Goal: Navigation & Orientation: Find specific page/section

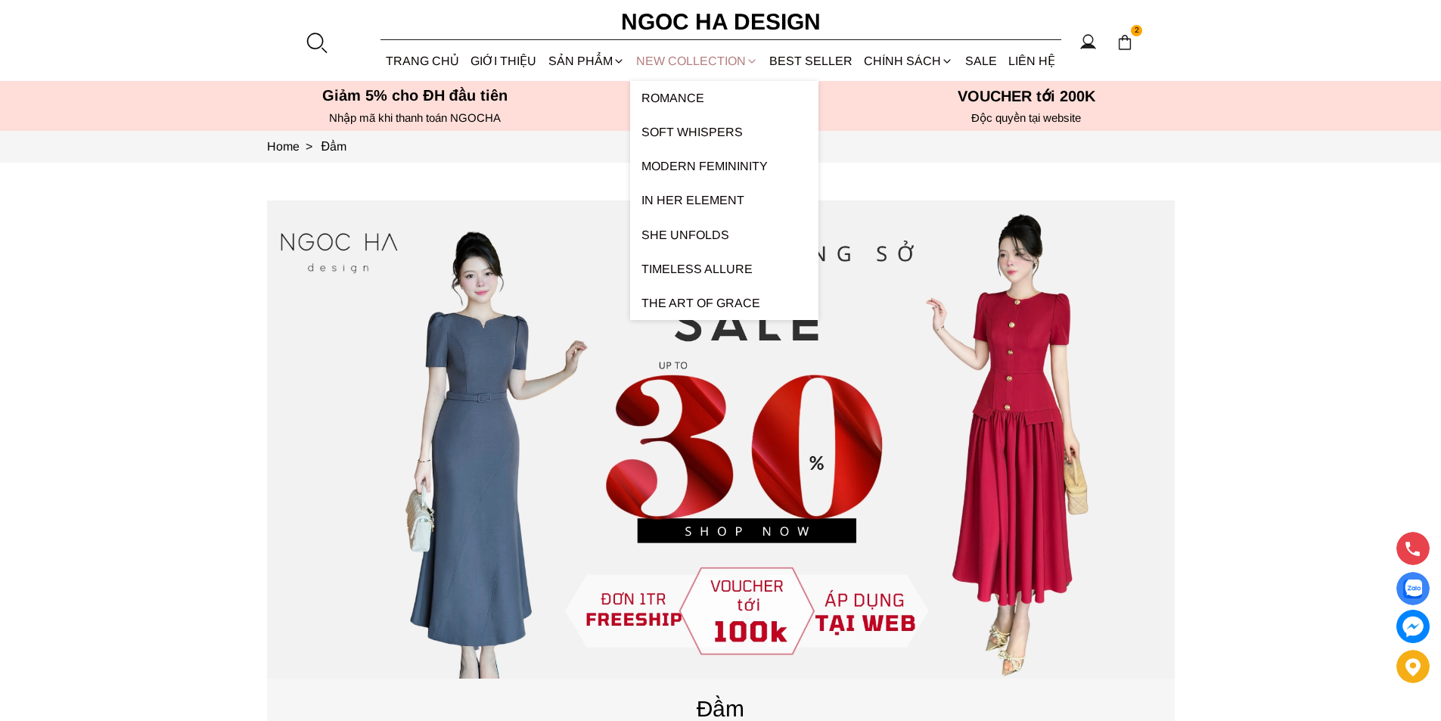
click at [663, 64] on link "NEW COLLECTION" at bounding box center [696, 61] width 133 height 40
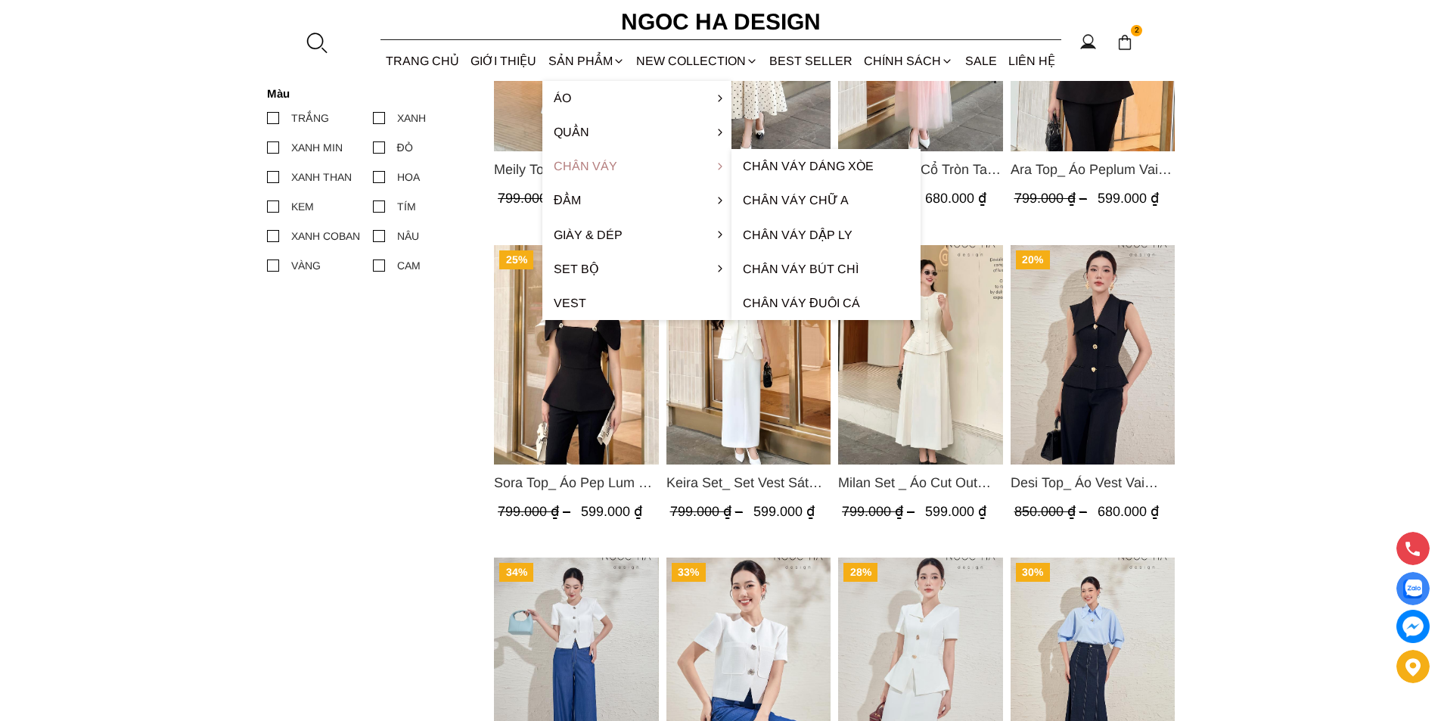
scroll to position [681, 0]
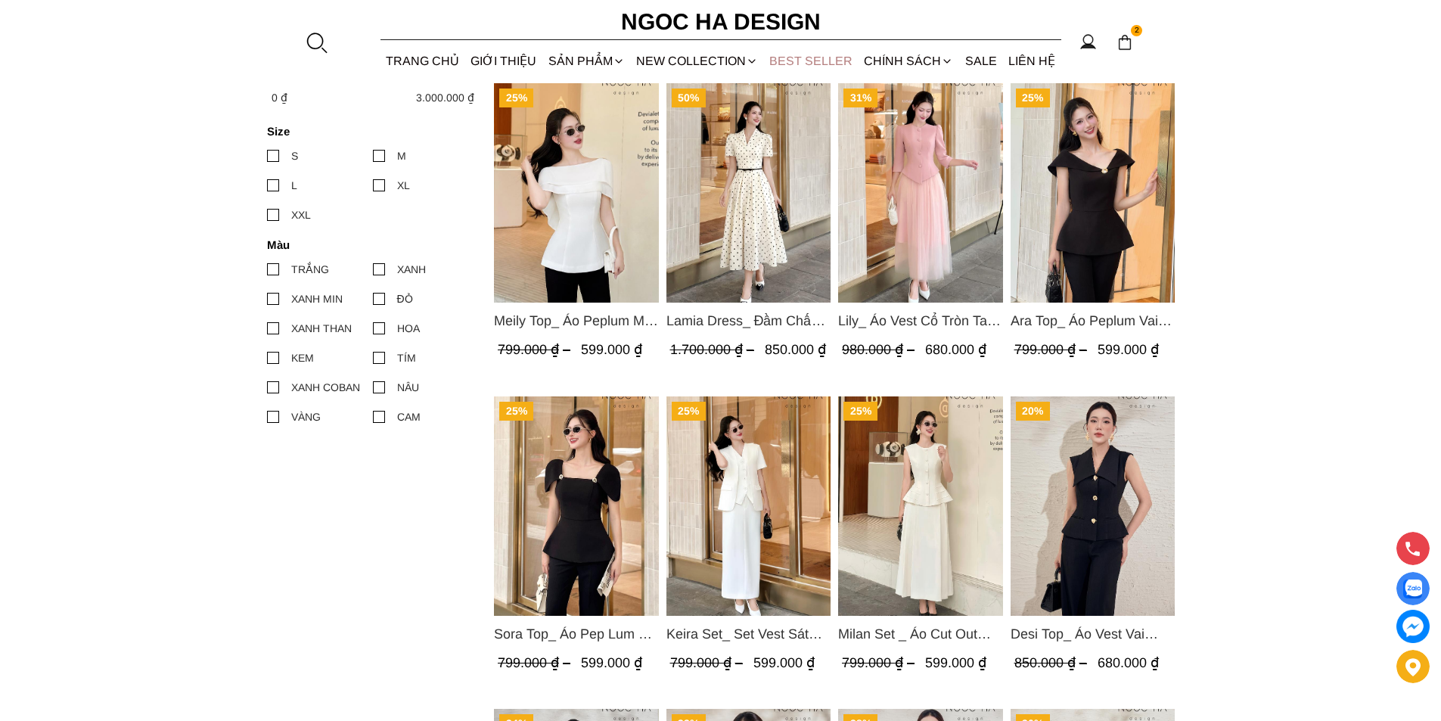
click at [809, 61] on link "BEST SELLER" at bounding box center [811, 61] width 95 height 40
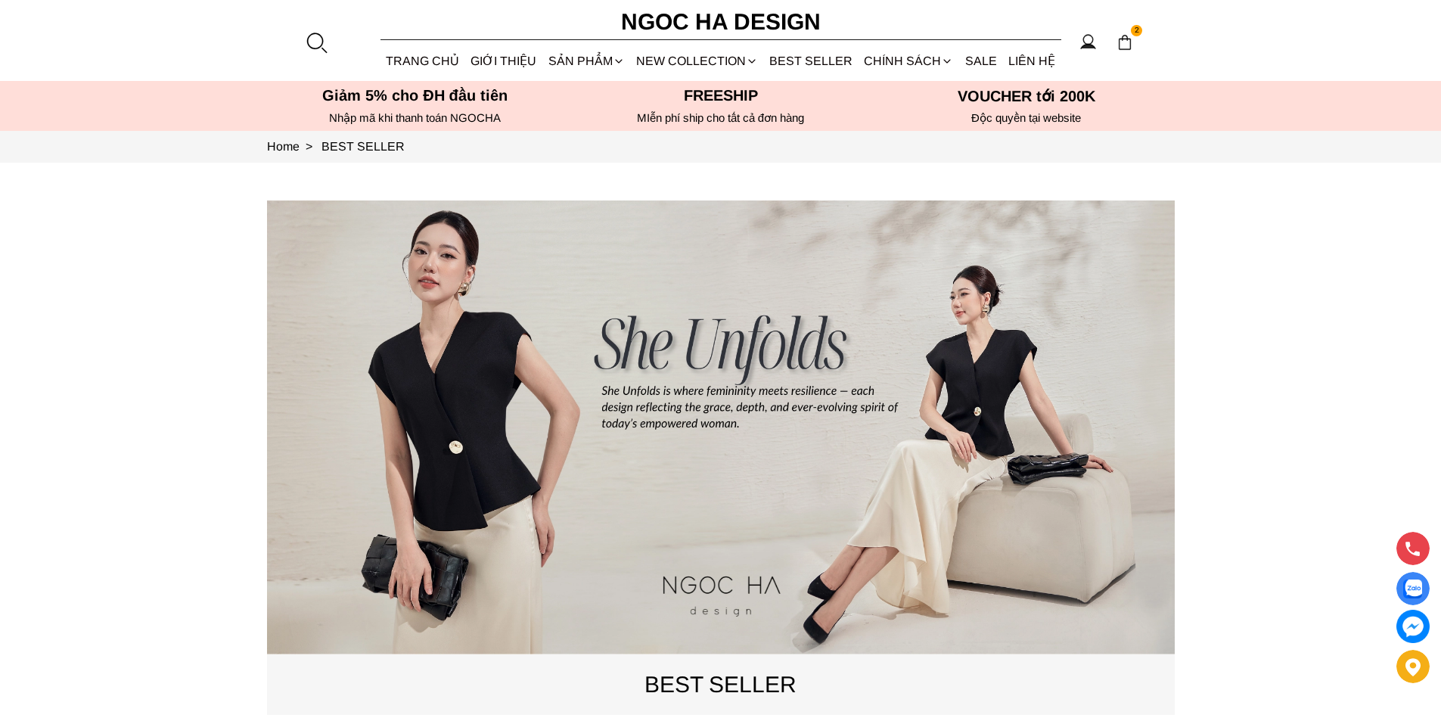
click at [716, 61] on link "NEW COLLECTION" at bounding box center [696, 61] width 133 height 40
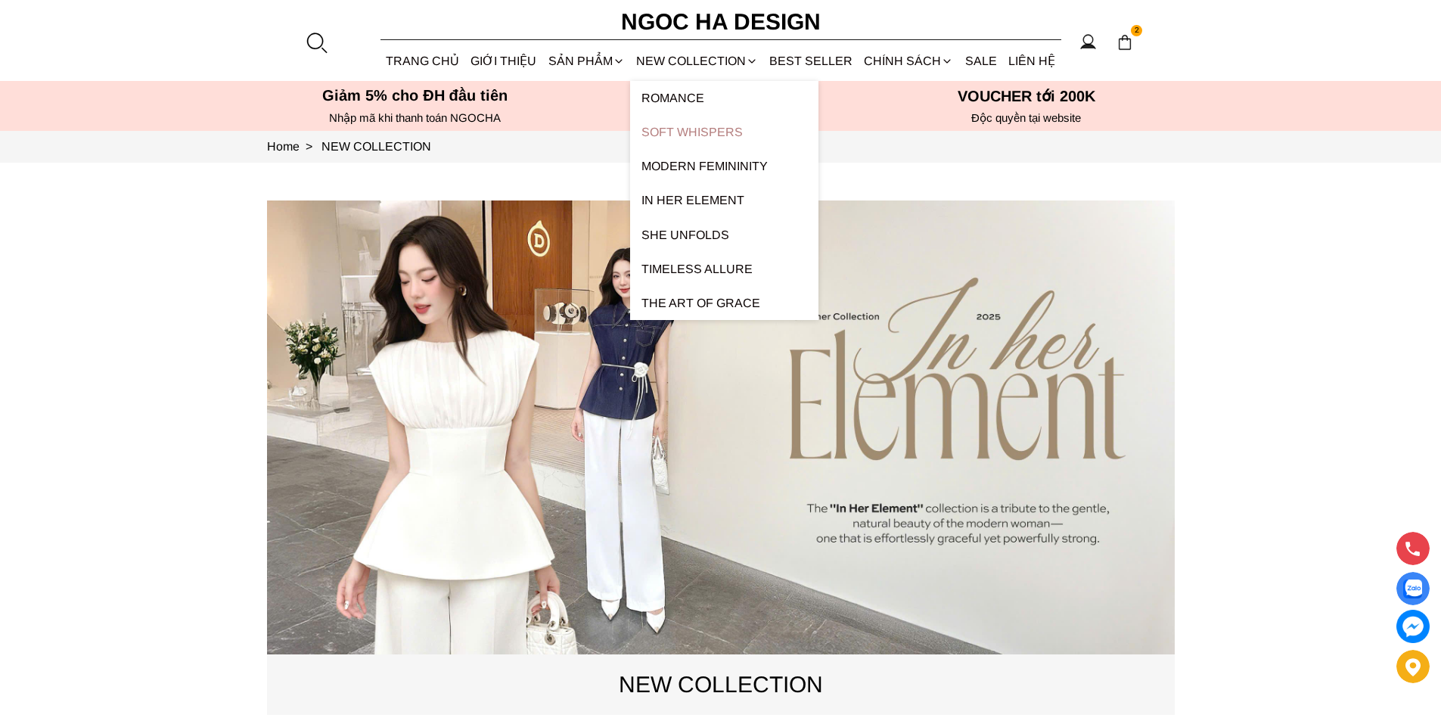
click at [708, 127] on link "Soft Whispers" at bounding box center [724, 132] width 188 height 34
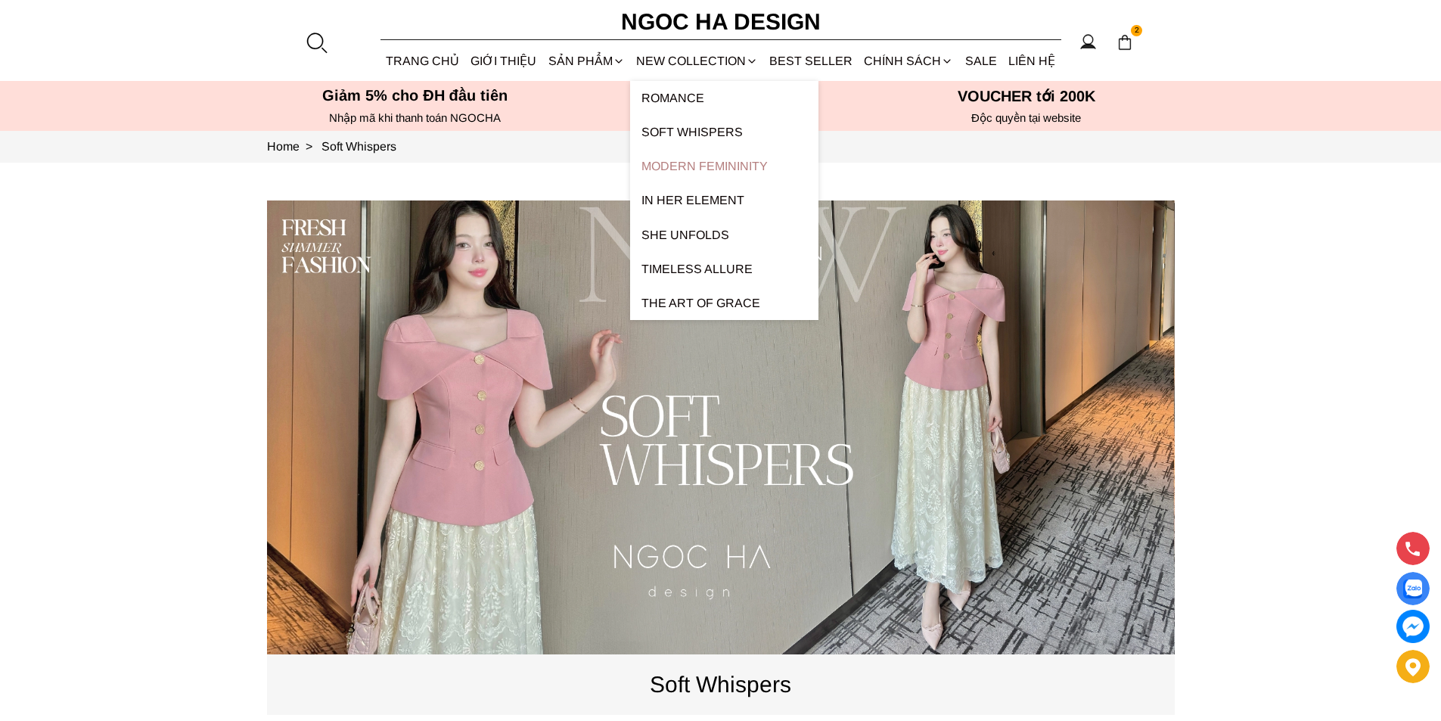
click at [718, 160] on link "Modern Femininity" at bounding box center [724, 166] width 188 height 34
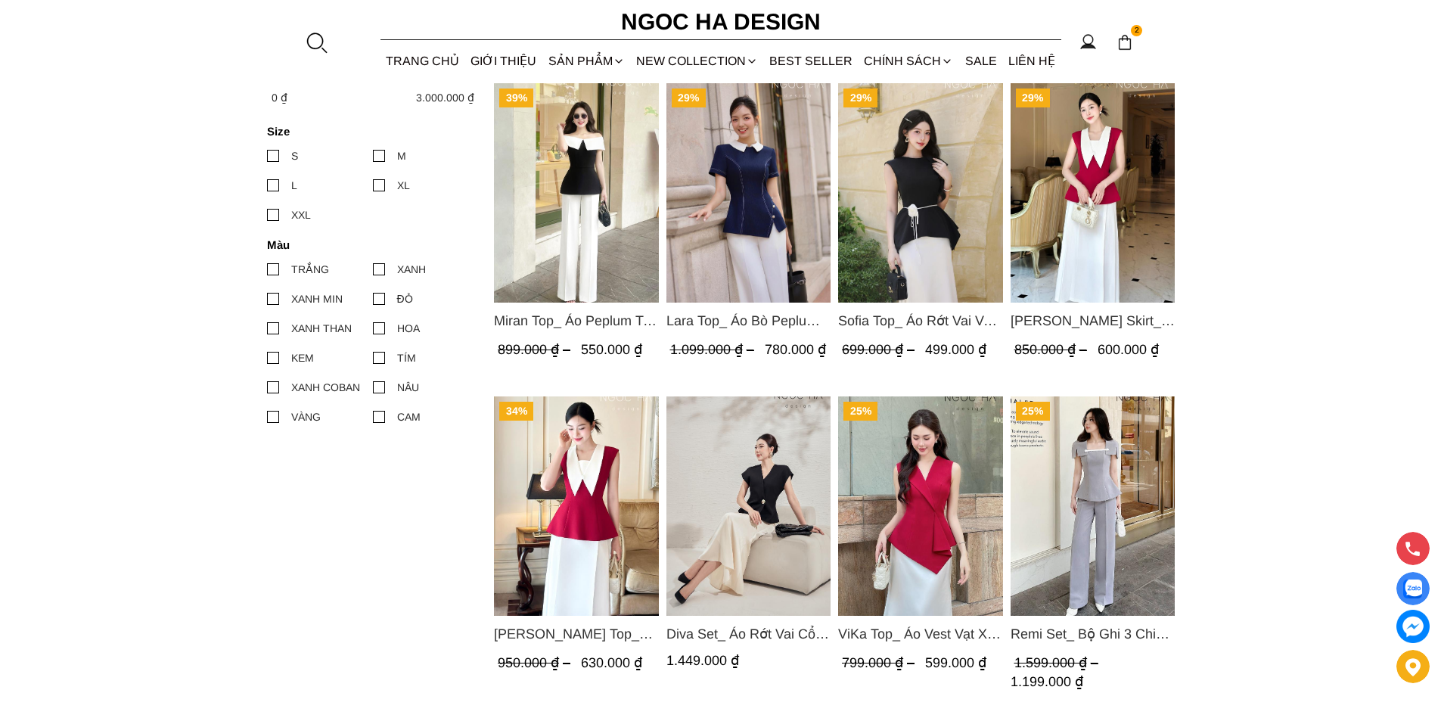
scroll to position [605, 0]
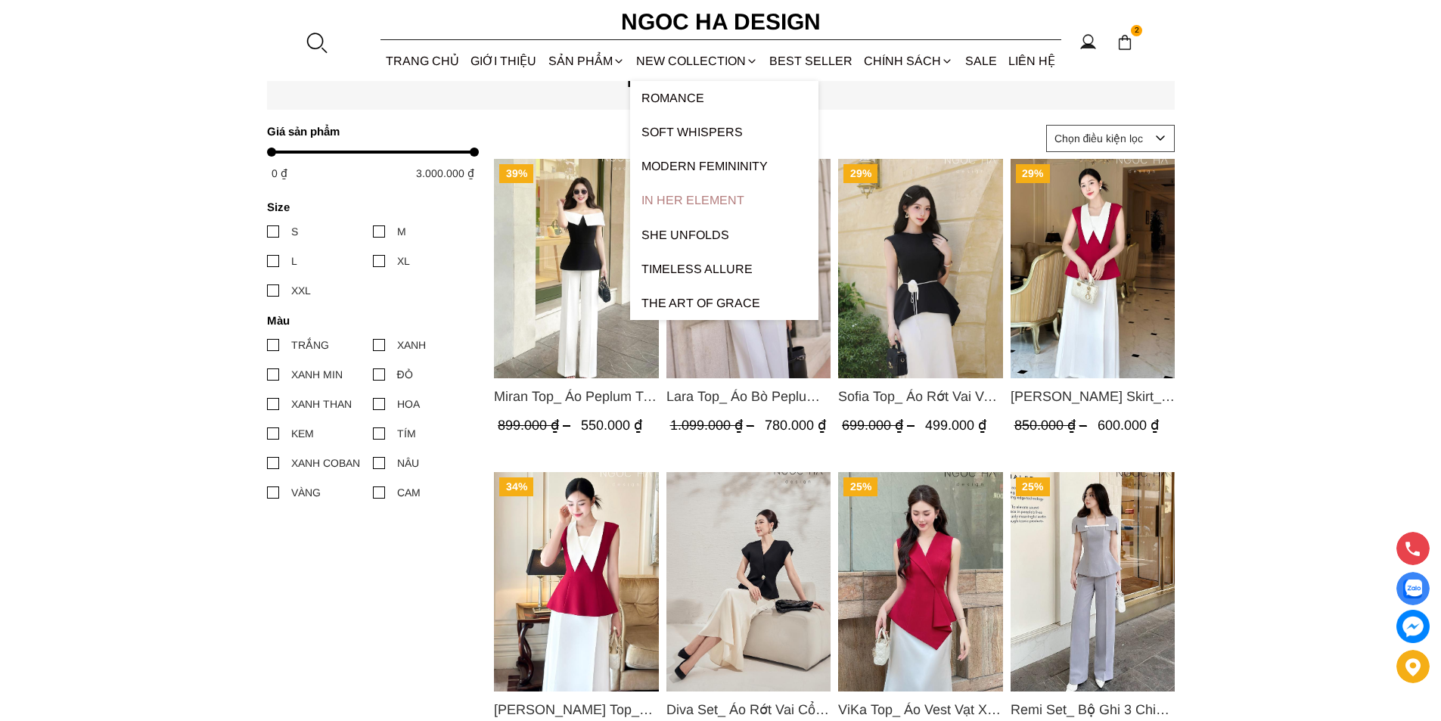
click at [732, 199] on link "In Her Element" at bounding box center [724, 200] width 188 height 34
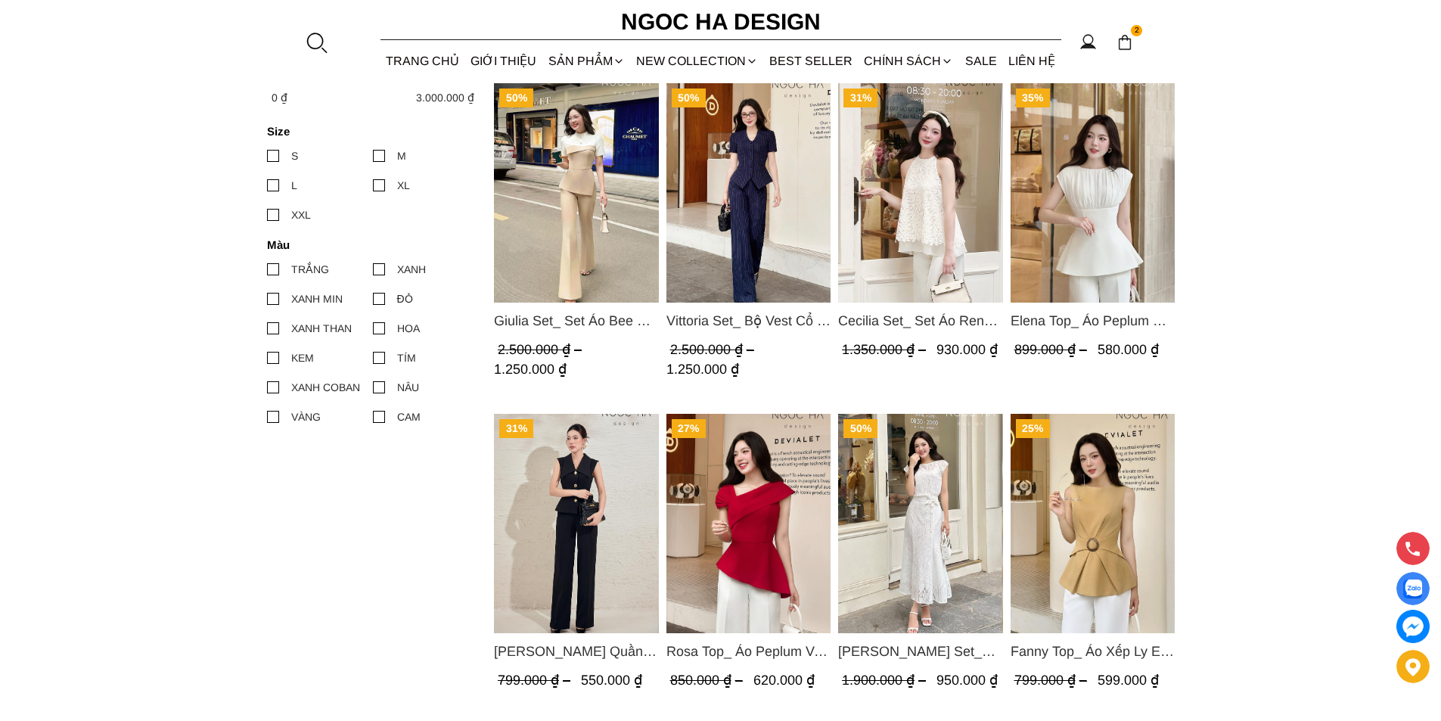
scroll to position [151, 0]
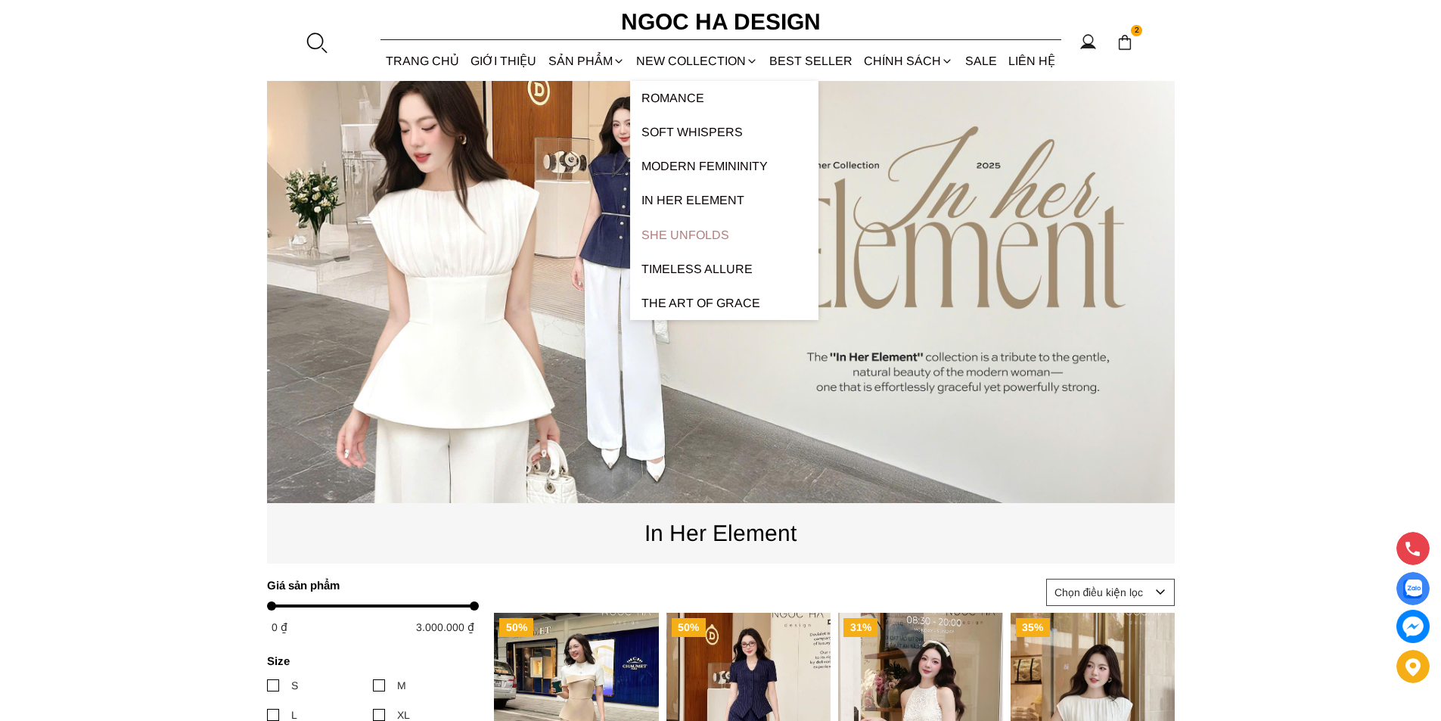
click at [717, 235] on link "SHE UNFOLDS" at bounding box center [724, 235] width 188 height 34
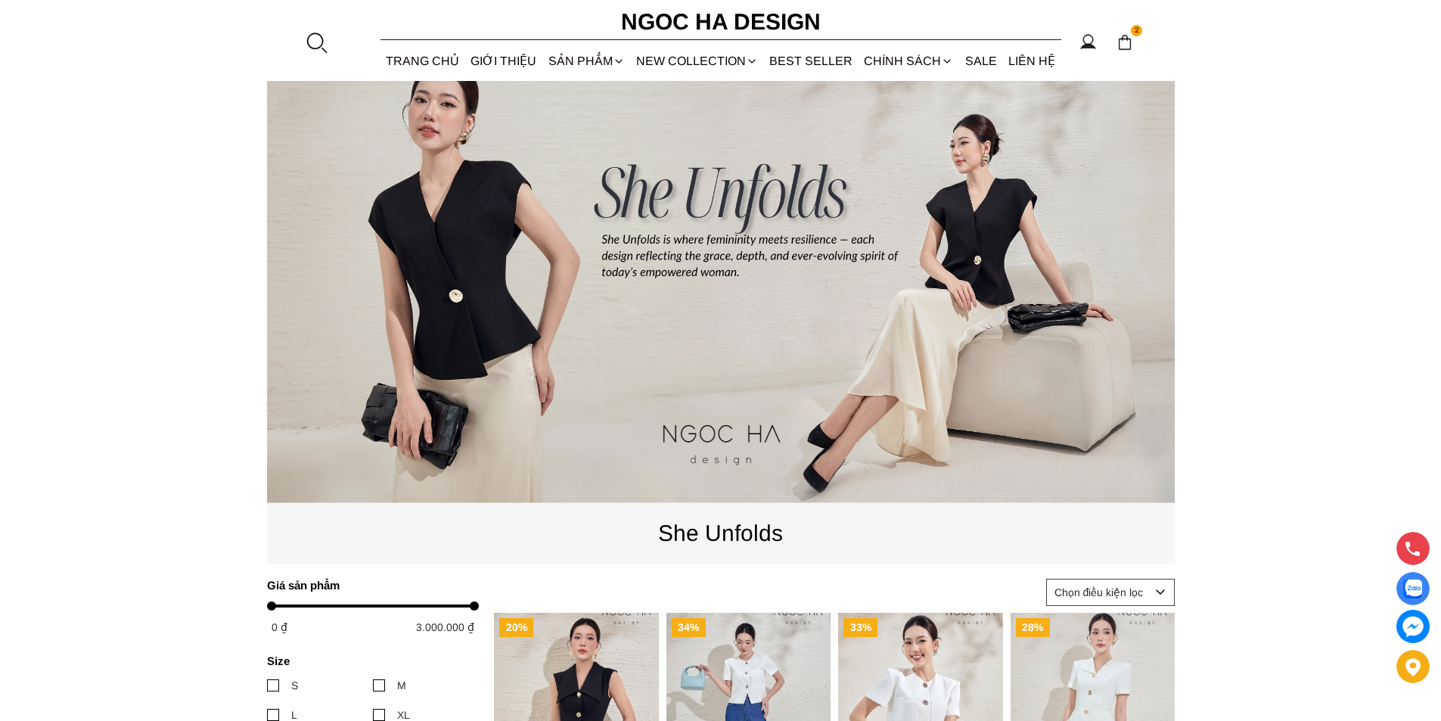
scroll to position [76, 0]
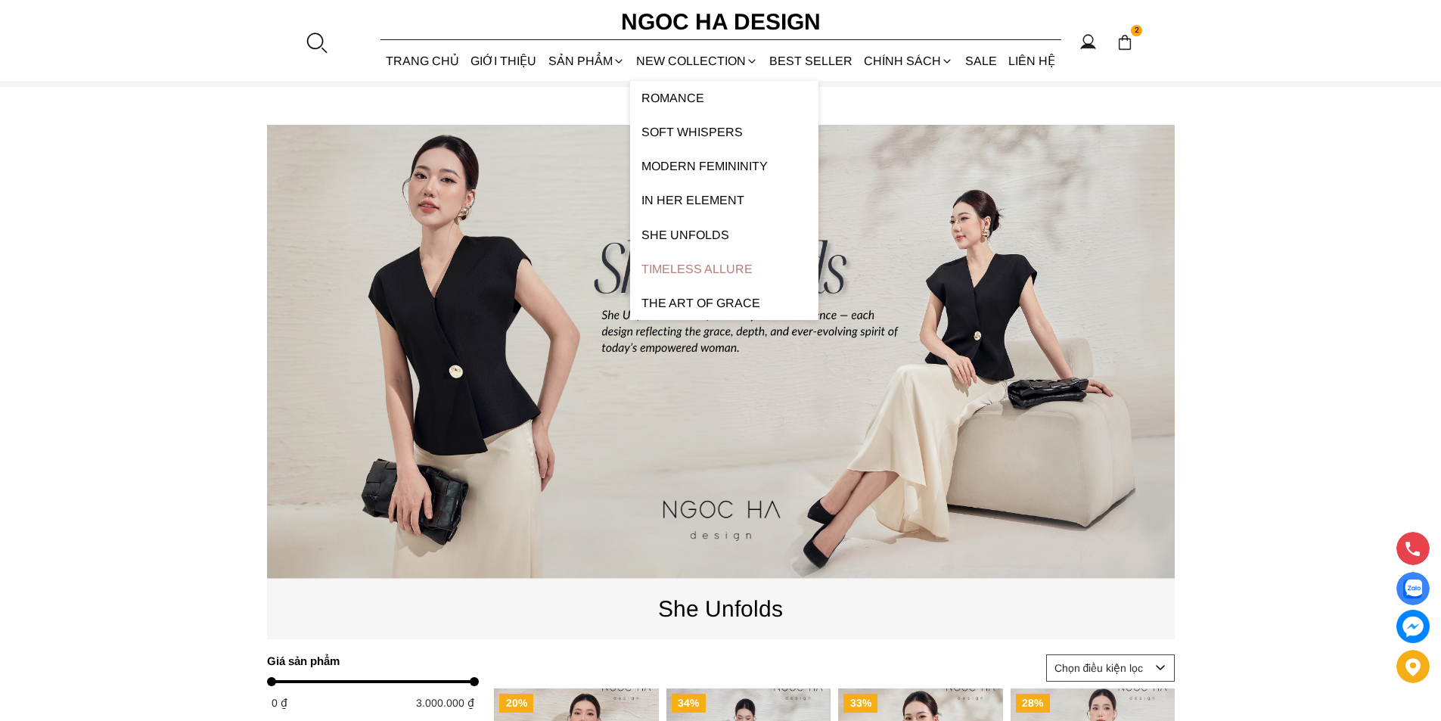
click at [719, 262] on link "Timeless Allure" at bounding box center [724, 269] width 188 height 34
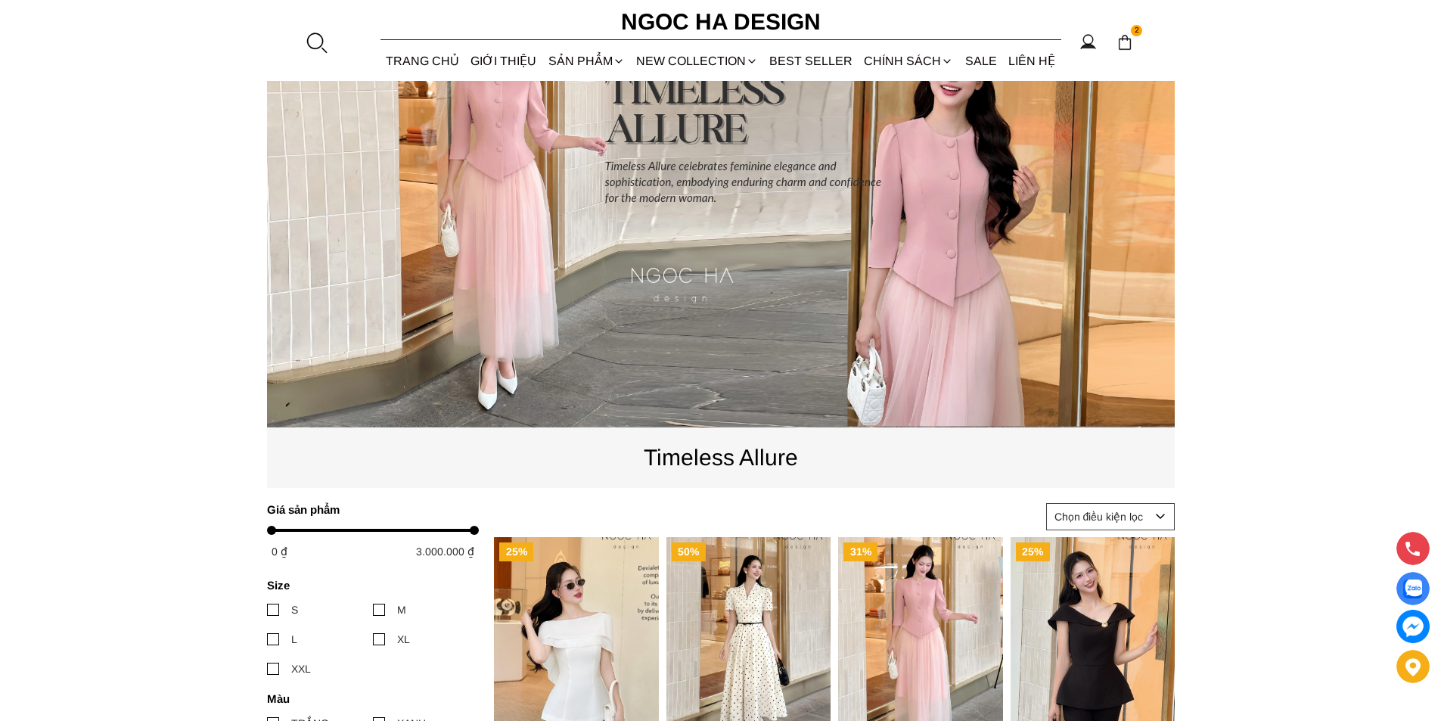
scroll to position [151, 0]
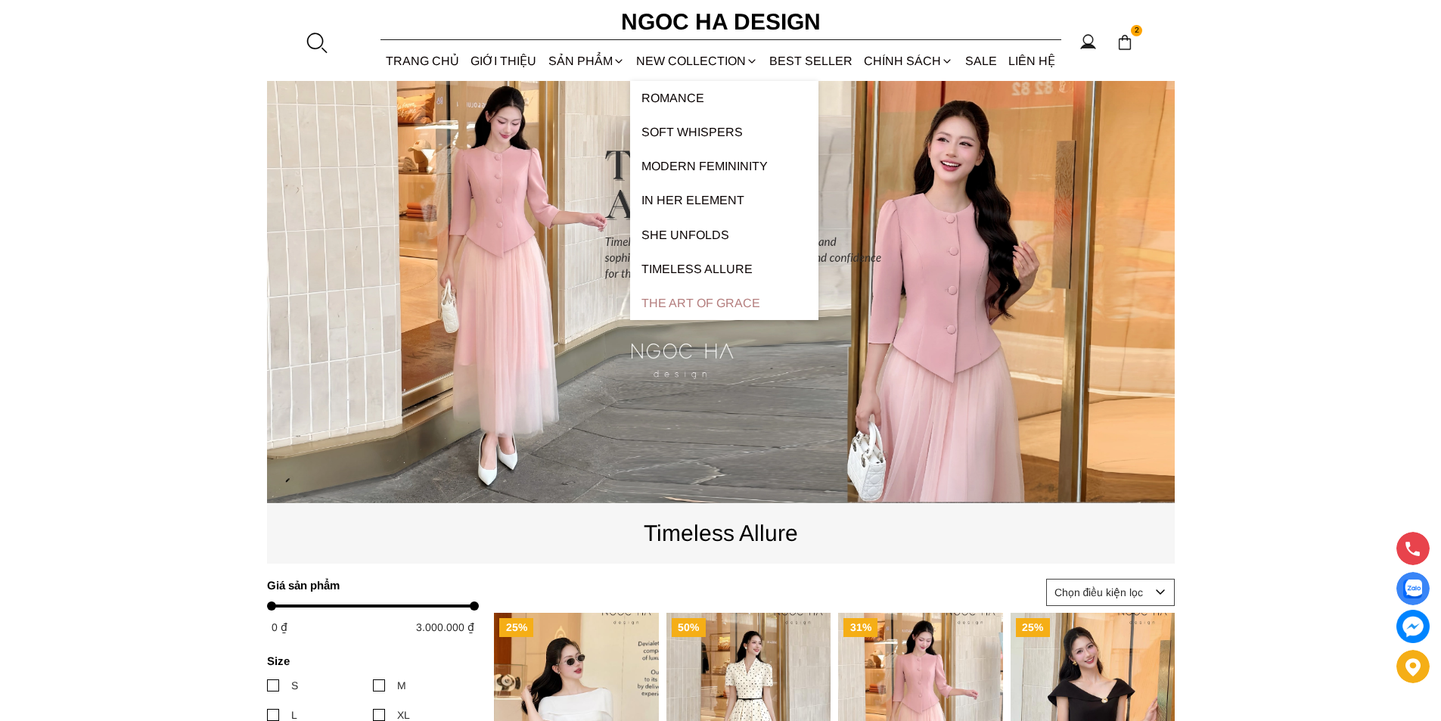
click at [719, 297] on link "The Art Of Grace" at bounding box center [724, 303] width 188 height 34
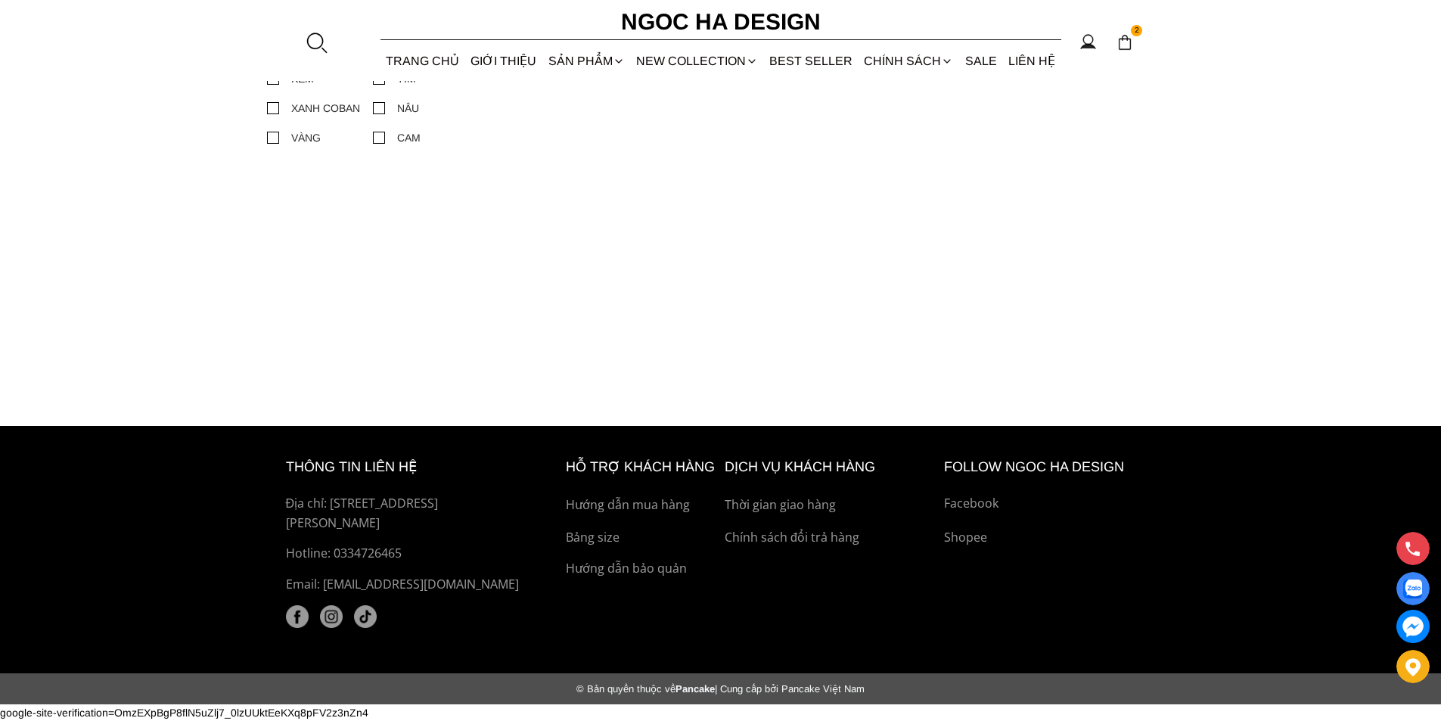
scroll to position [506, 0]
